Goal: Information Seeking & Learning: Learn about a topic

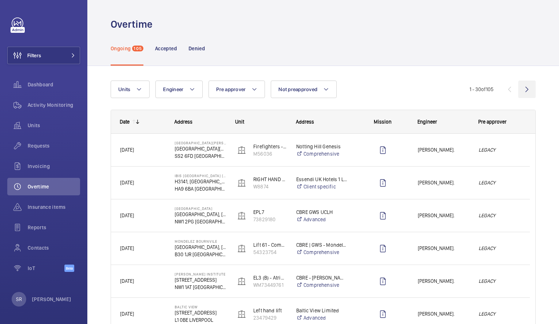
click at [523, 85] on wm-front-icon-button at bounding box center [526, 88] width 17 height 17
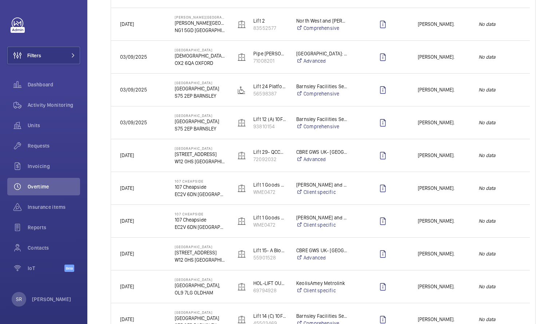
scroll to position [386, 0]
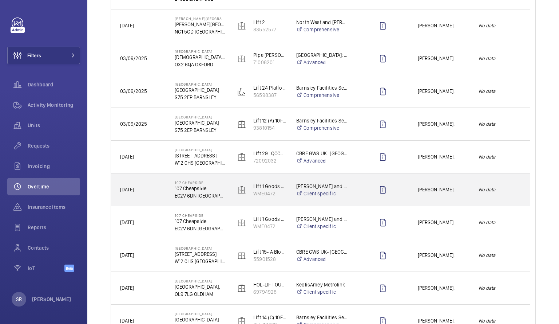
click at [424, 187] on span "[PERSON_NAME]." at bounding box center [443, 189] width 51 height 8
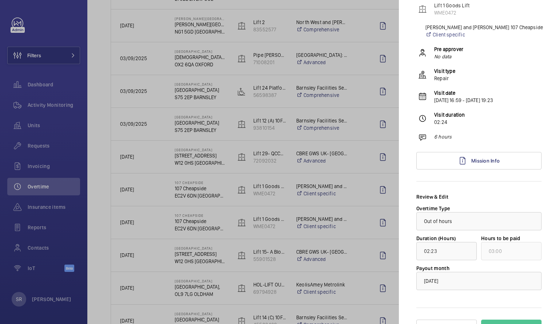
scroll to position [83, 0]
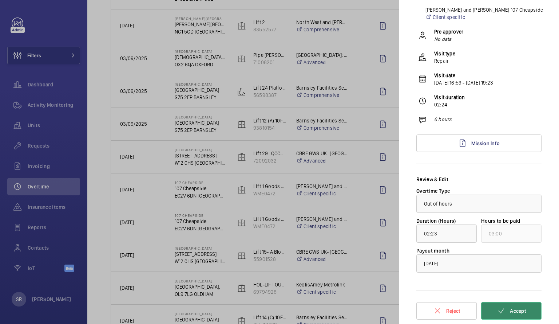
click at [518, 307] on button "Accept" at bounding box center [511, 310] width 60 height 17
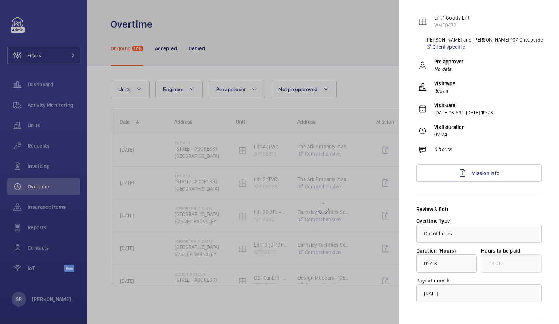
scroll to position [19, 0]
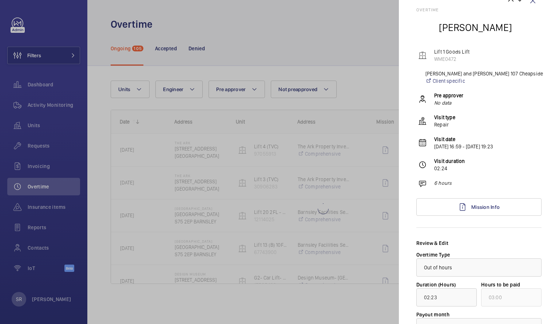
type input "12:00"
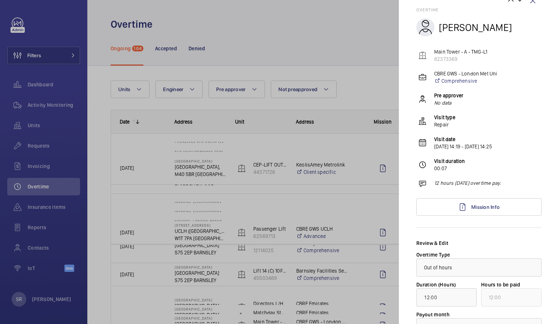
scroll to position [0, 0]
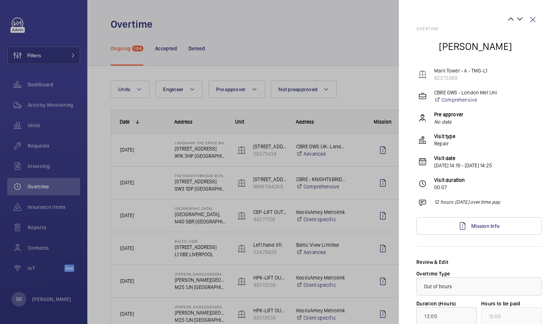
click at [332, 32] on div at bounding box center [279, 162] width 559 height 324
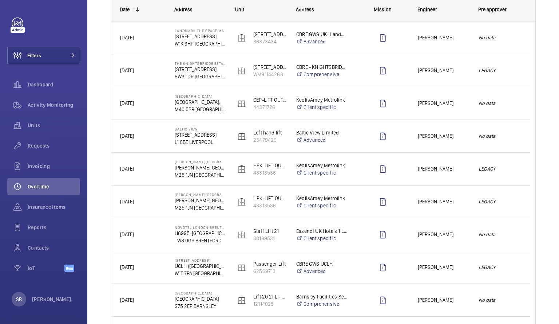
scroll to position [39, 0]
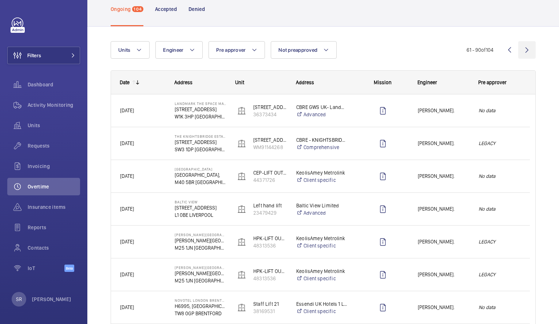
click at [521, 47] on wm-front-icon-button at bounding box center [526, 49] width 17 height 17
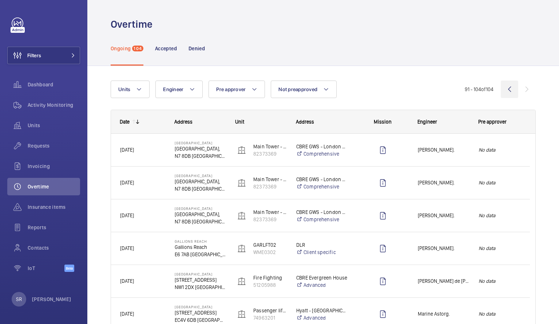
click at [503, 91] on wm-front-icon-button at bounding box center [509, 88] width 17 height 17
click at [506, 90] on wm-front-icon-button at bounding box center [509, 88] width 17 height 17
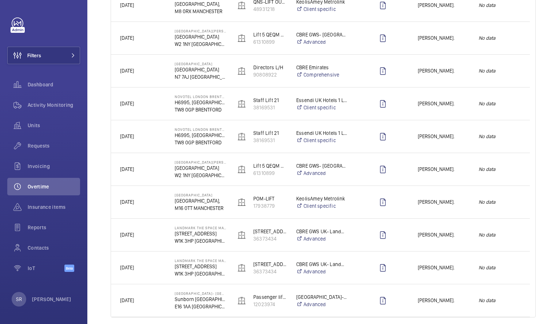
scroll to position [802, 0]
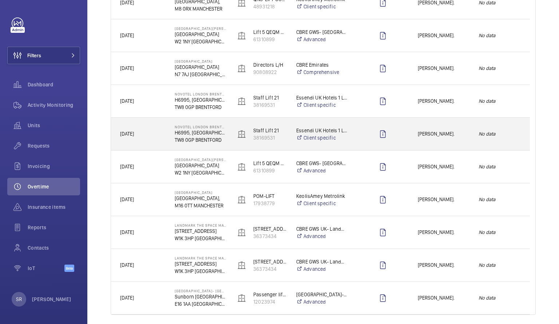
click at [442, 142] on div "[PERSON_NAME]." at bounding box center [439, 133] width 60 height 23
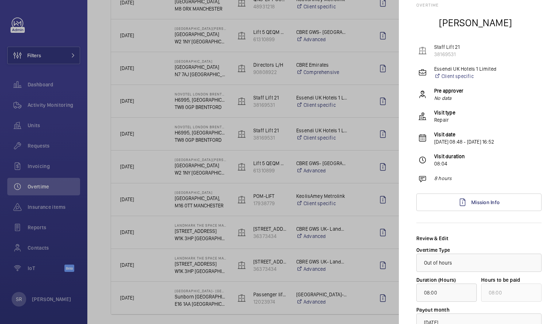
scroll to position [0, 0]
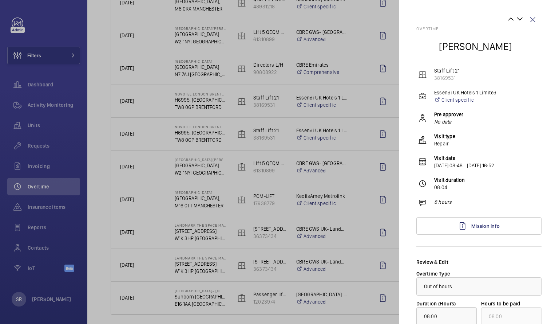
click at [180, 62] on div at bounding box center [279, 162] width 559 height 324
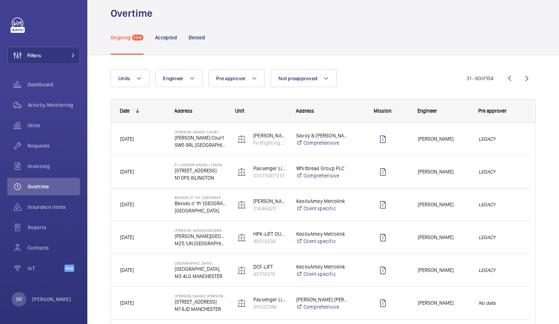
scroll to position [9, 0]
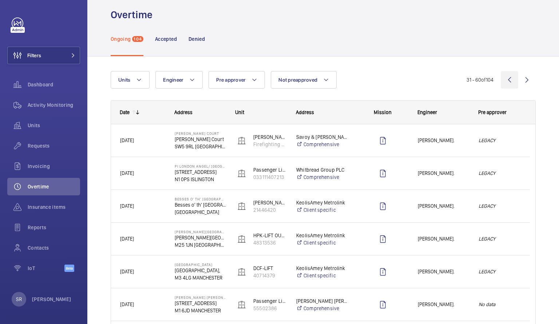
click at [501, 80] on wm-front-icon-button at bounding box center [509, 79] width 17 height 17
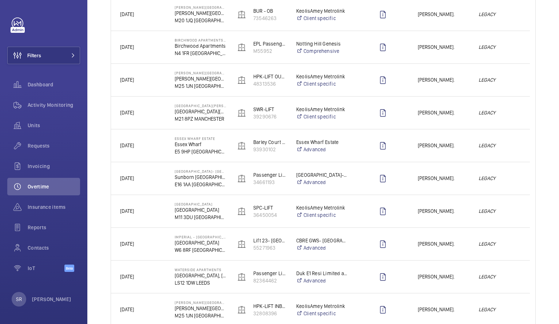
scroll to position [828, 0]
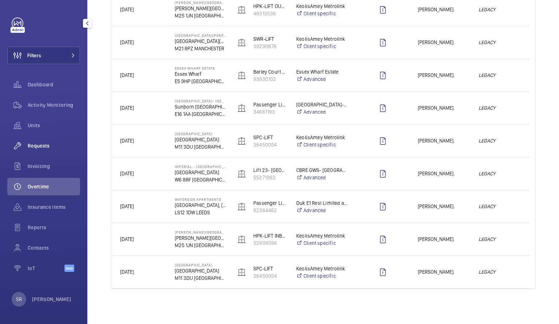
click at [44, 148] on span "Requests" at bounding box center [54, 145] width 52 height 7
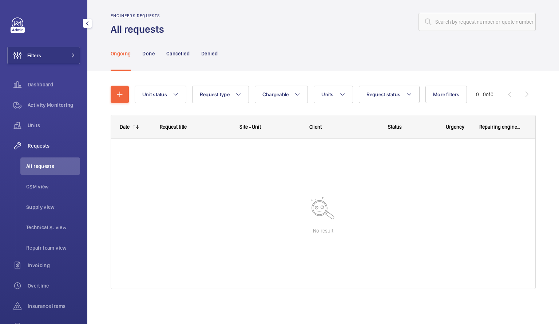
scroll to position [4, 0]
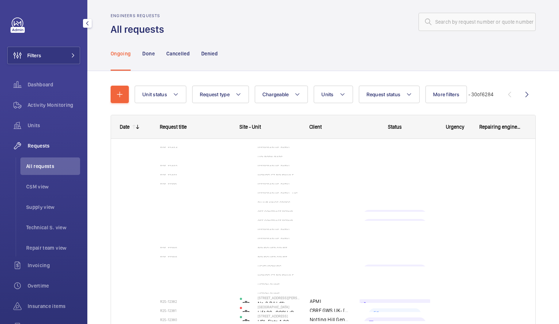
scroll to position [10, 0]
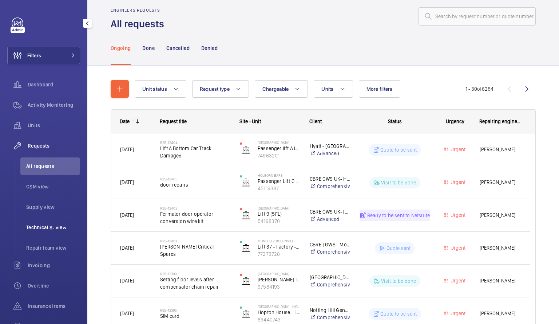
click at [62, 230] on span "Technical S. view" at bounding box center [53, 227] width 54 height 7
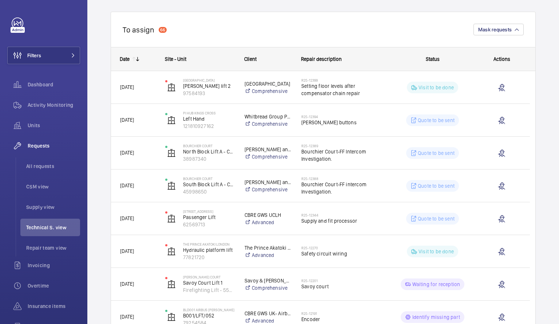
scroll to position [74, 0]
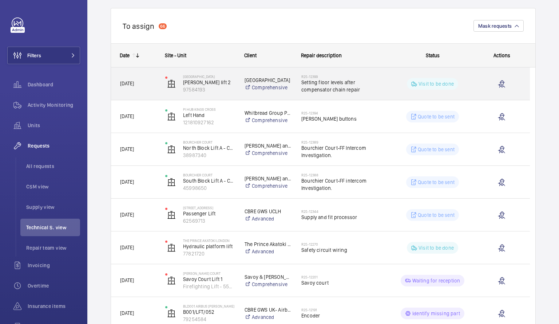
click at [329, 85] on span "Setting floor levels after compensator chain repair" at bounding box center [341, 86] width 81 height 15
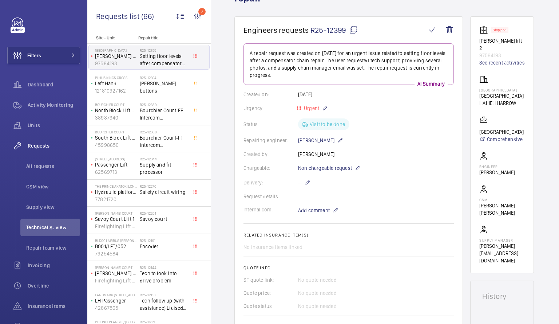
scroll to position [67, 0]
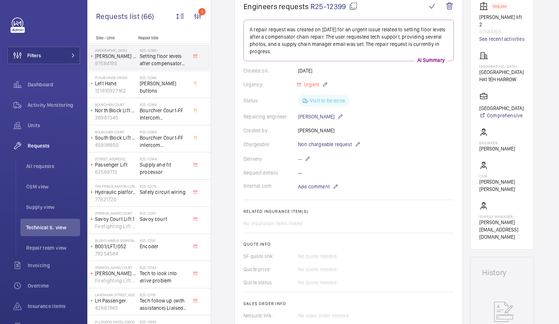
scroll to position [0, 0]
